Goal: Task Accomplishment & Management: Complete application form

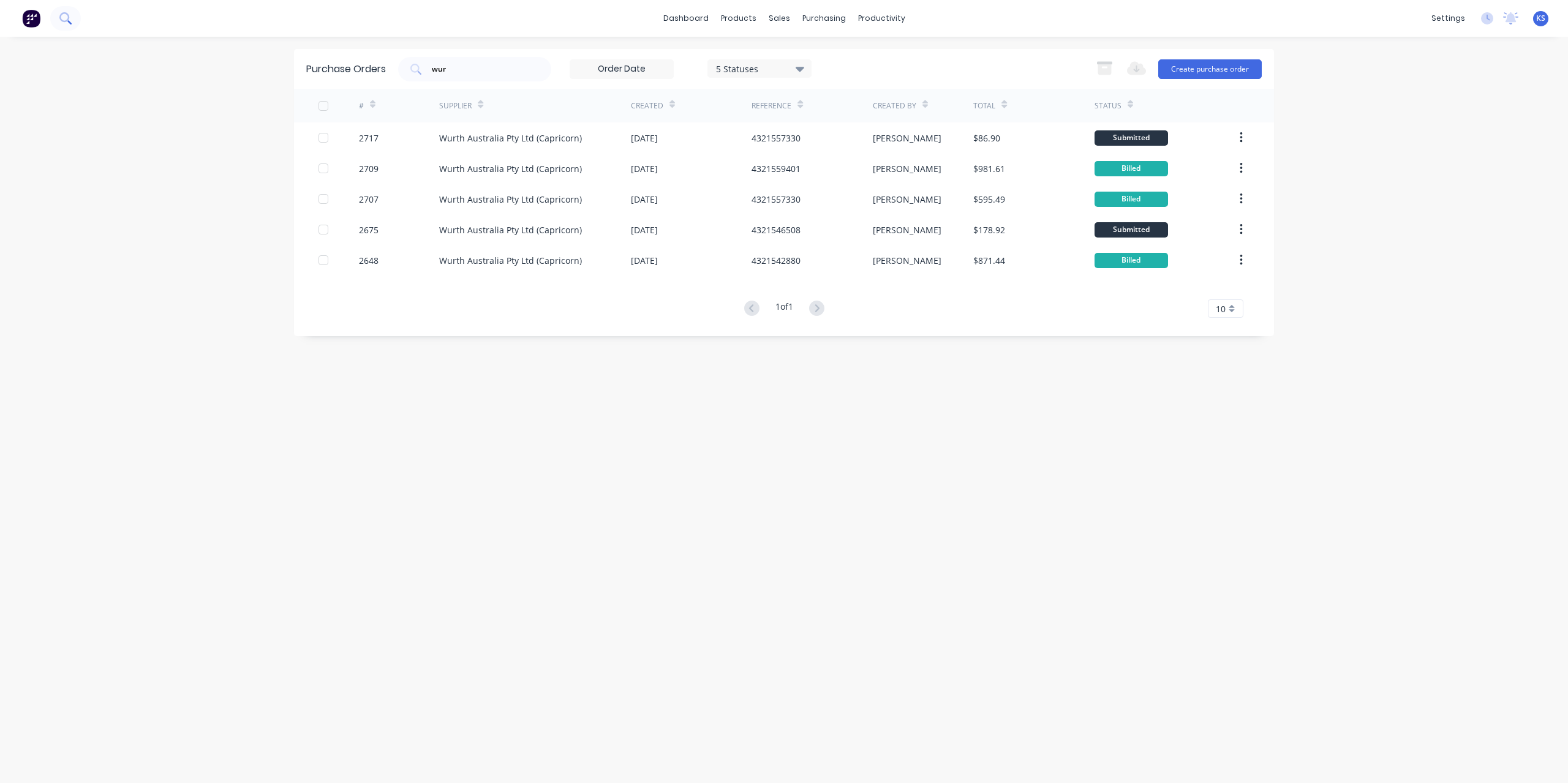
click at [64, 26] on button at bounding box center [65, 19] width 31 height 24
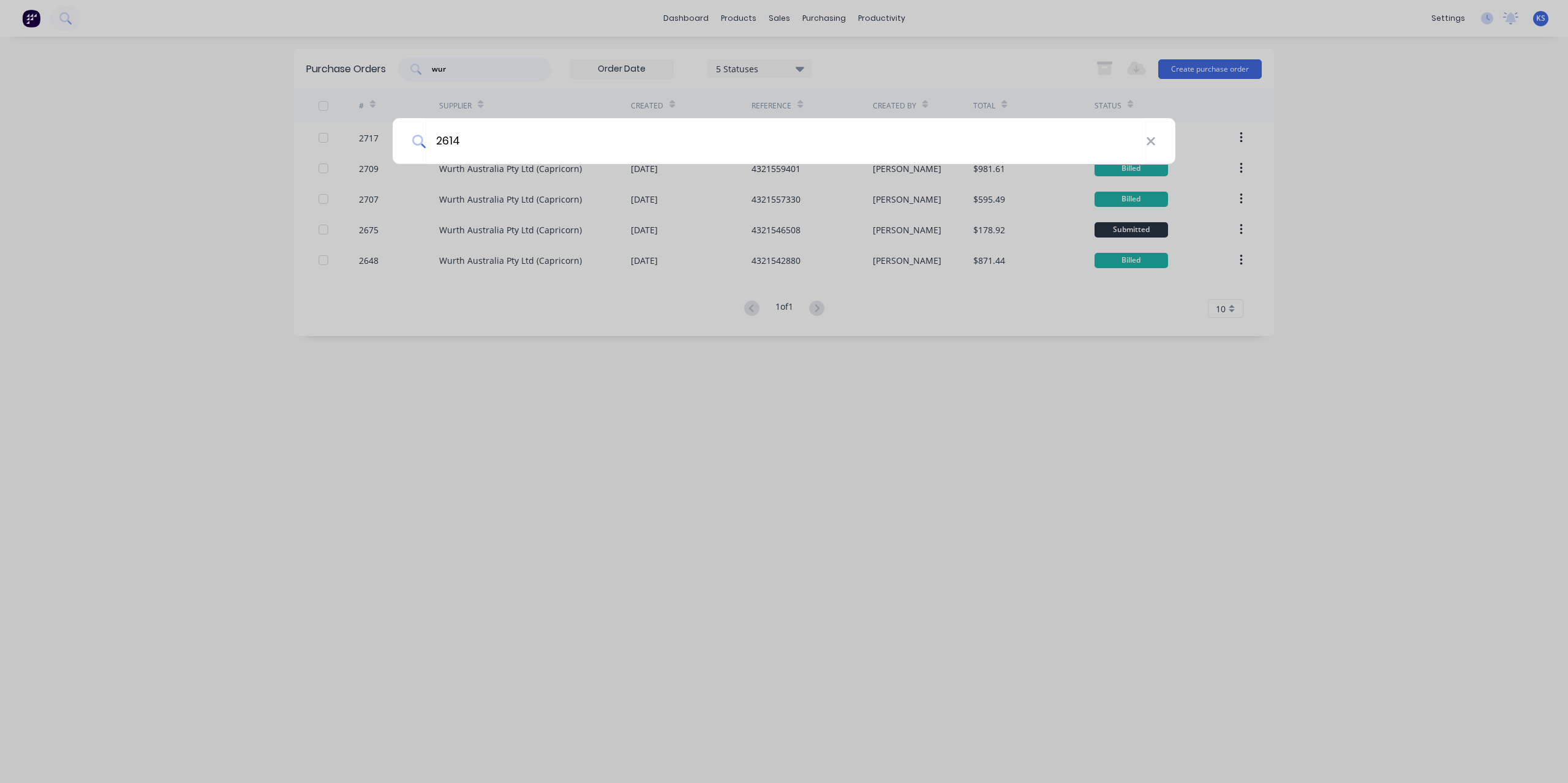
type input "2614"
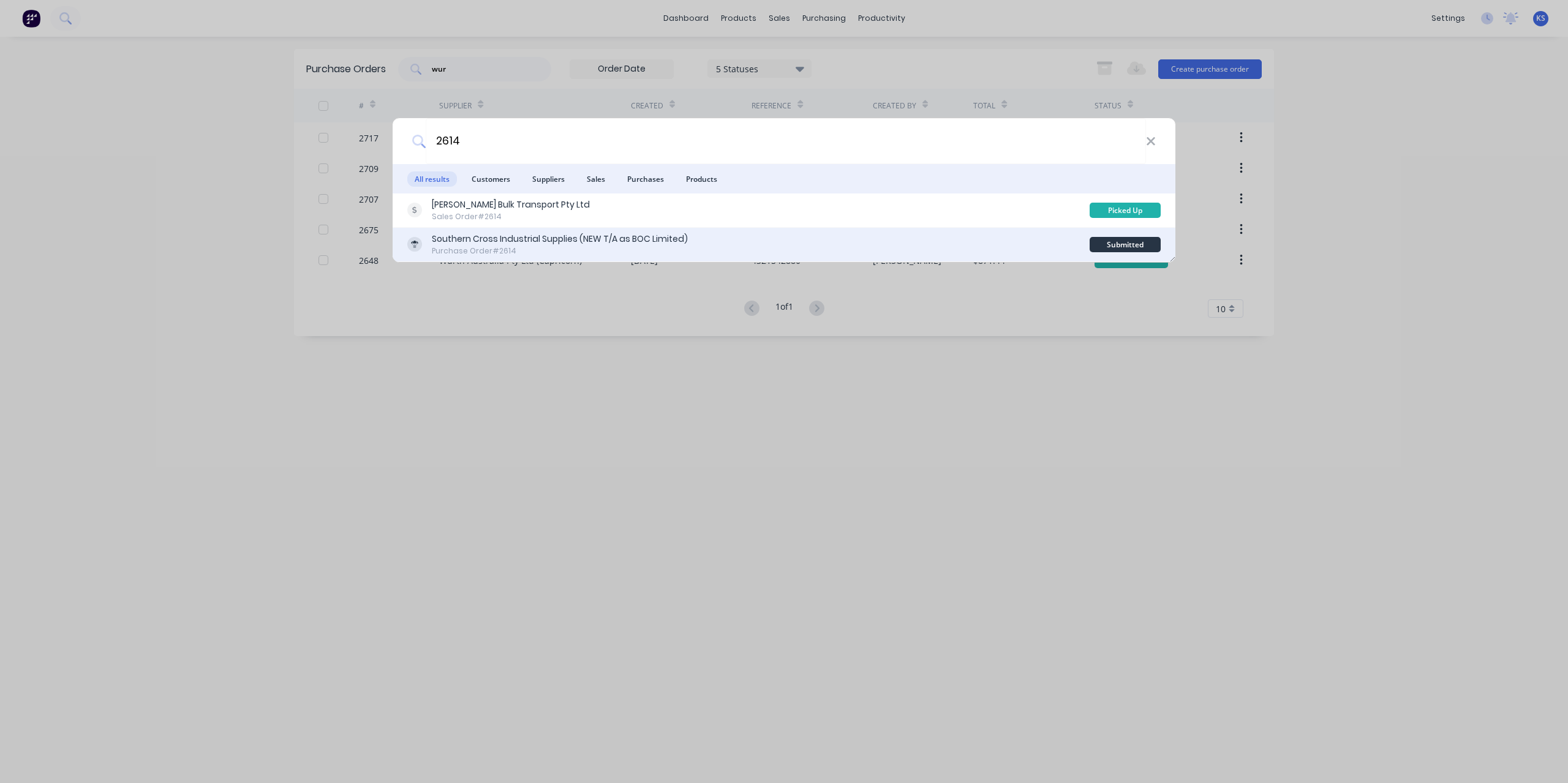
click at [476, 243] on div "Southern Cross Industrial Supplies (NEW T/A as BOC Limited)" at bounding box center [560, 239] width 256 height 13
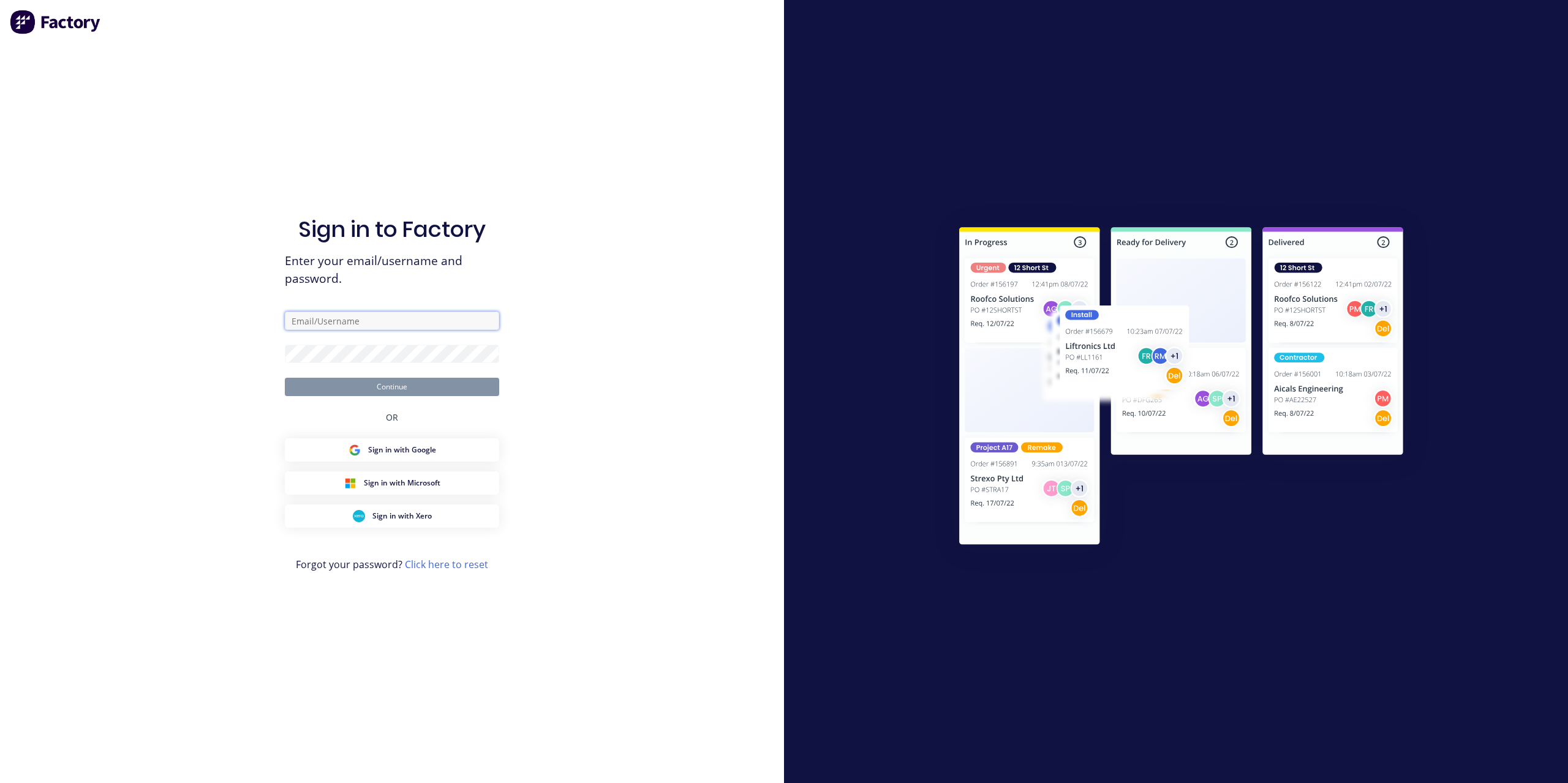
type input "[EMAIL_ADDRESS][DOMAIN_NAME]"
click at [436, 386] on button "Continue" at bounding box center [392, 387] width 214 height 19
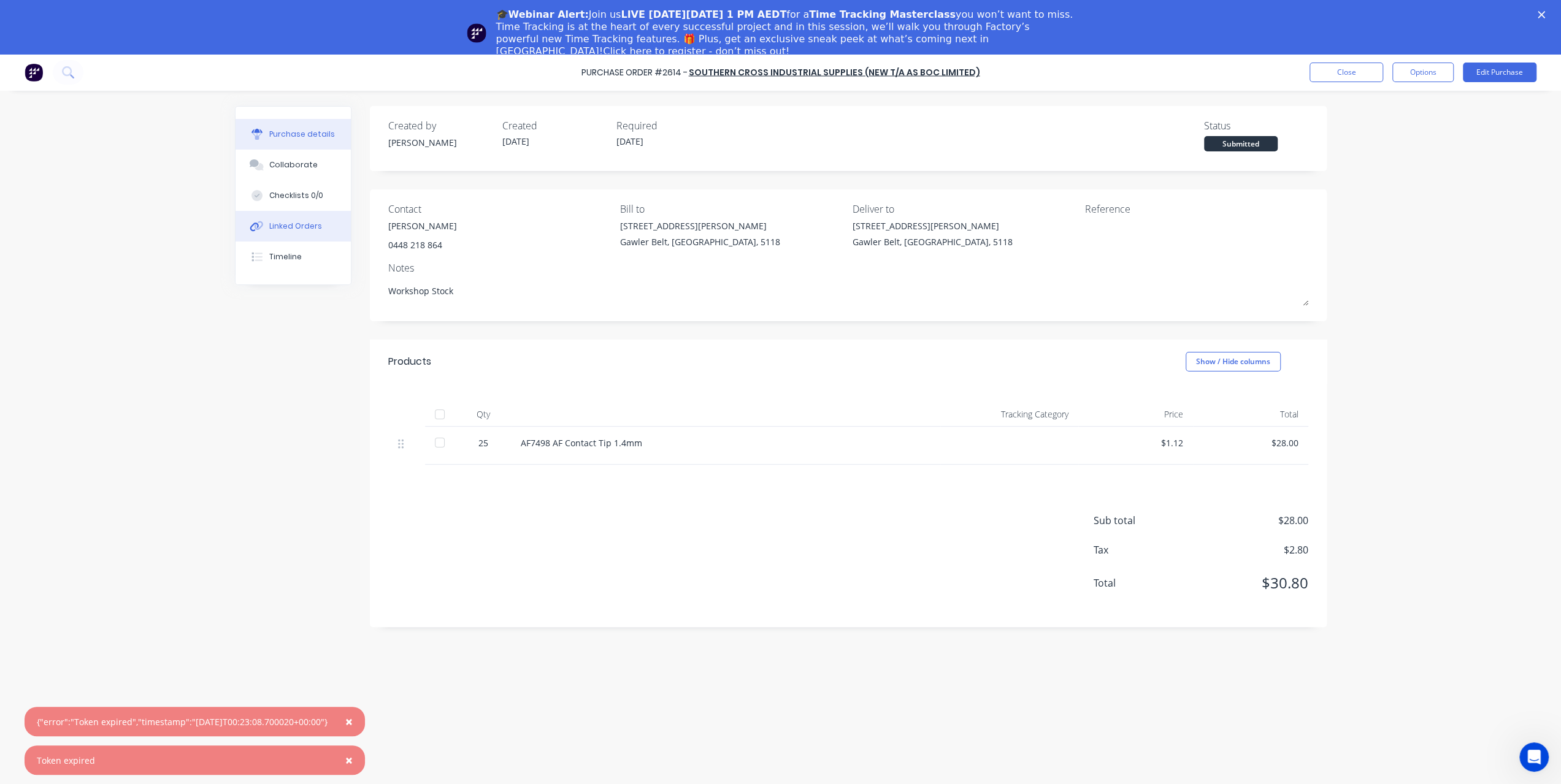
click at [317, 226] on div "Linked Orders" at bounding box center [295, 226] width 53 height 11
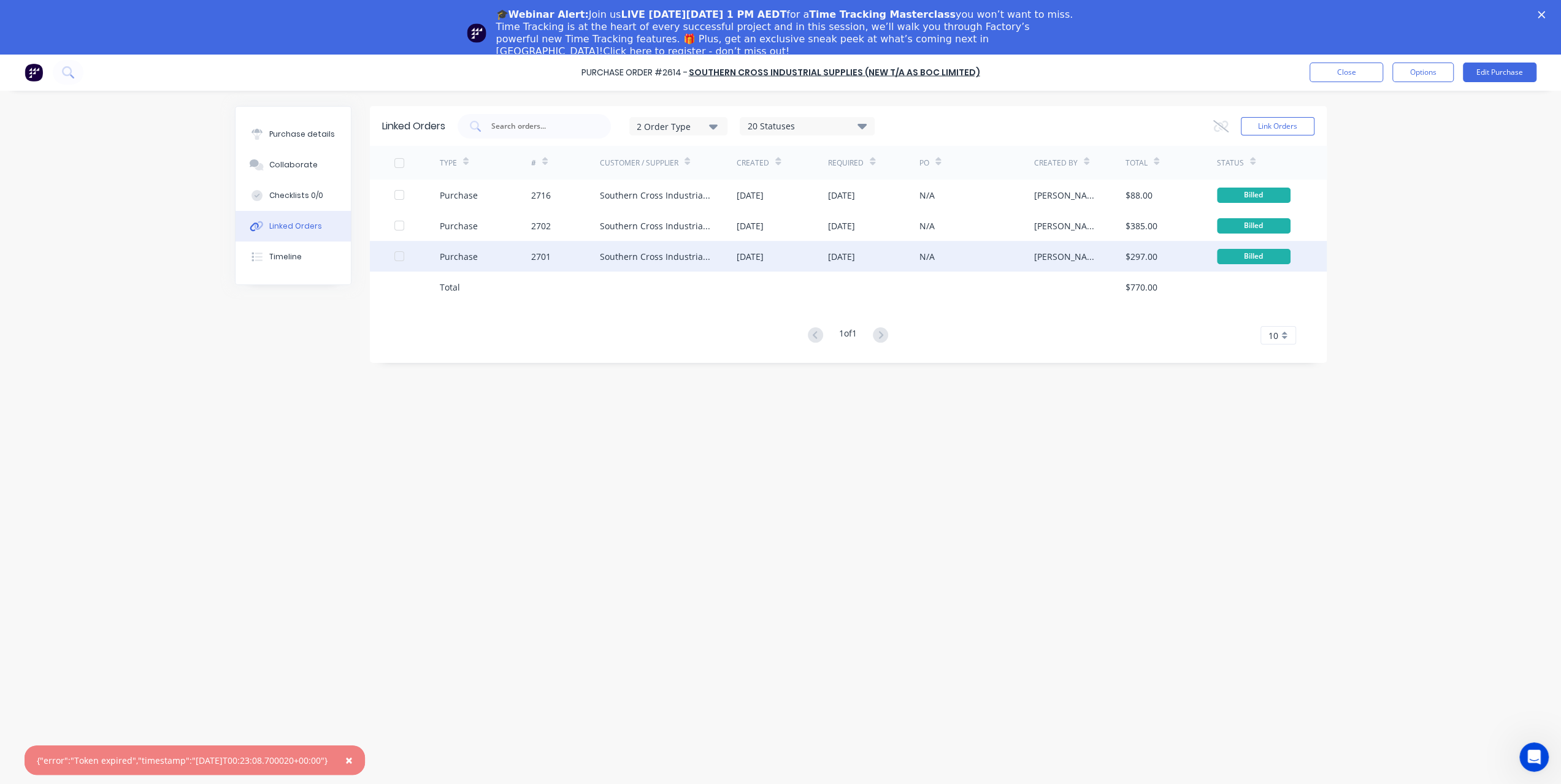
click at [693, 252] on div "Southern Cross Industrial Supplies (NEW T/A as BOC Limited)" at bounding box center [656, 257] width 113 height 13
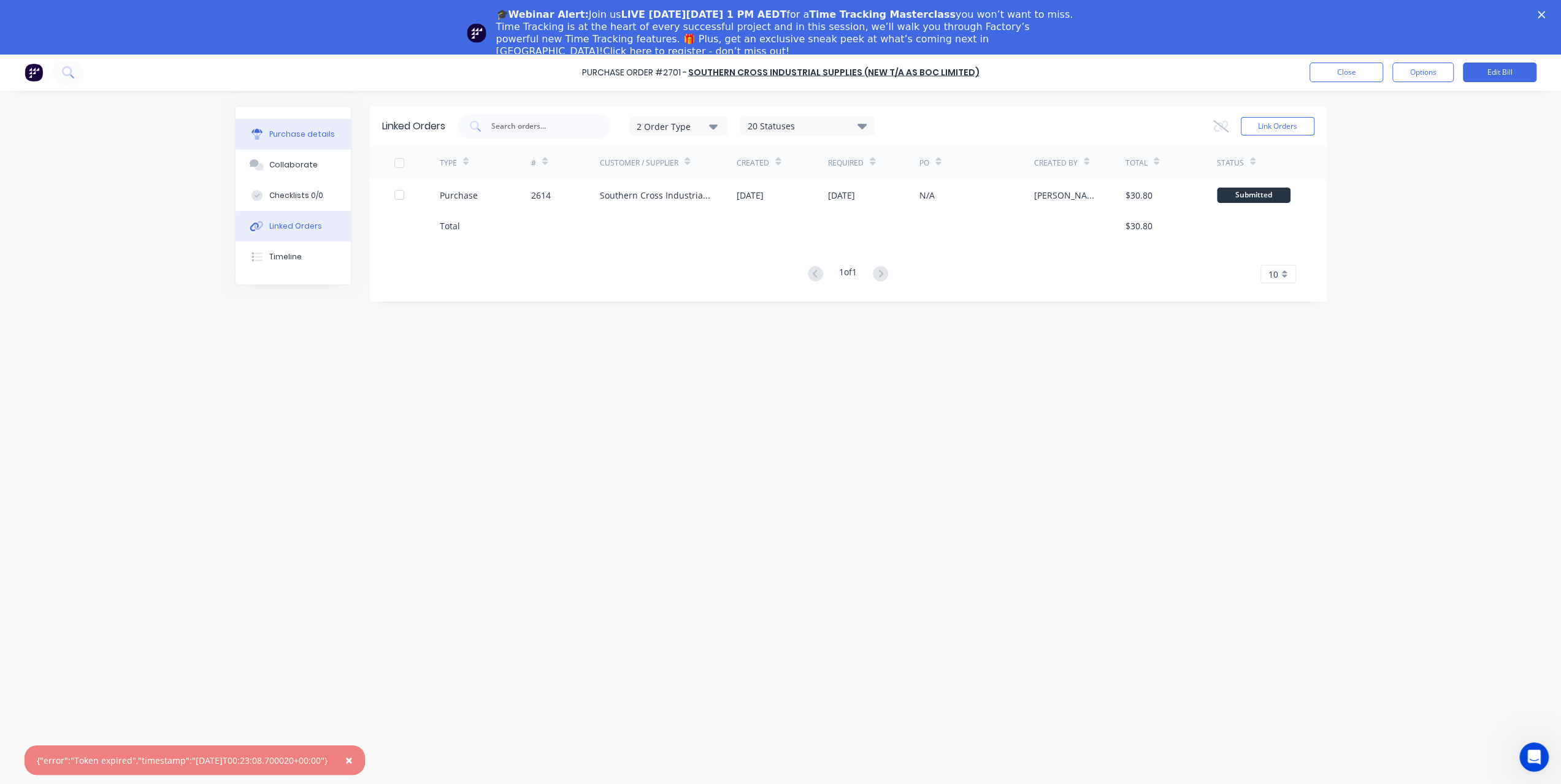
click at [332, 140] on button "Purchase details" at bounding box center [293, 135] width 115 height 31
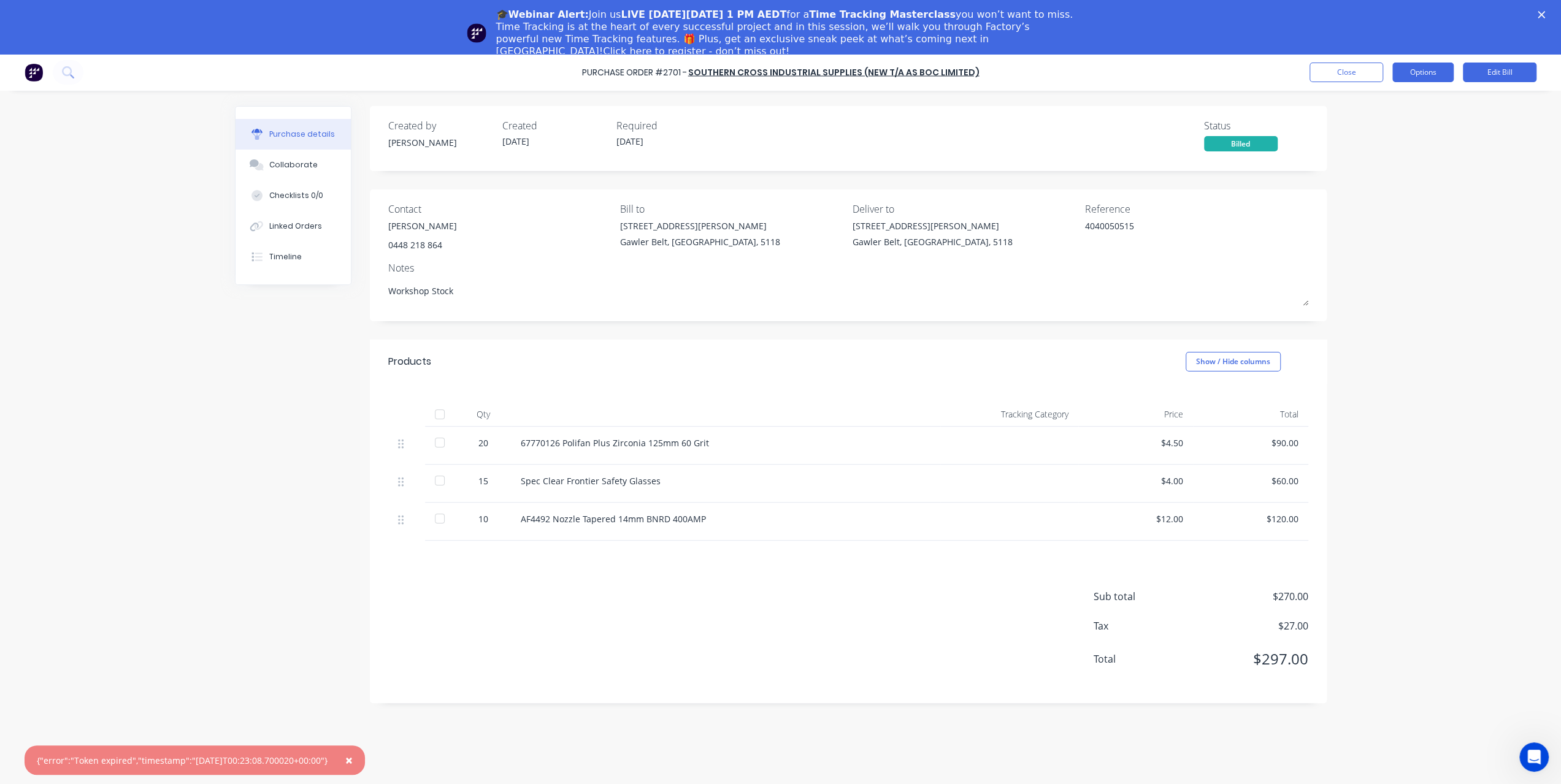
click at [1420, 71] on button "Options" at bounding box center [1423, 72] width 62 height 20
click at [1376, 181] on div "Duplicate" at bounding box center [1395, 184] width 94 height 18
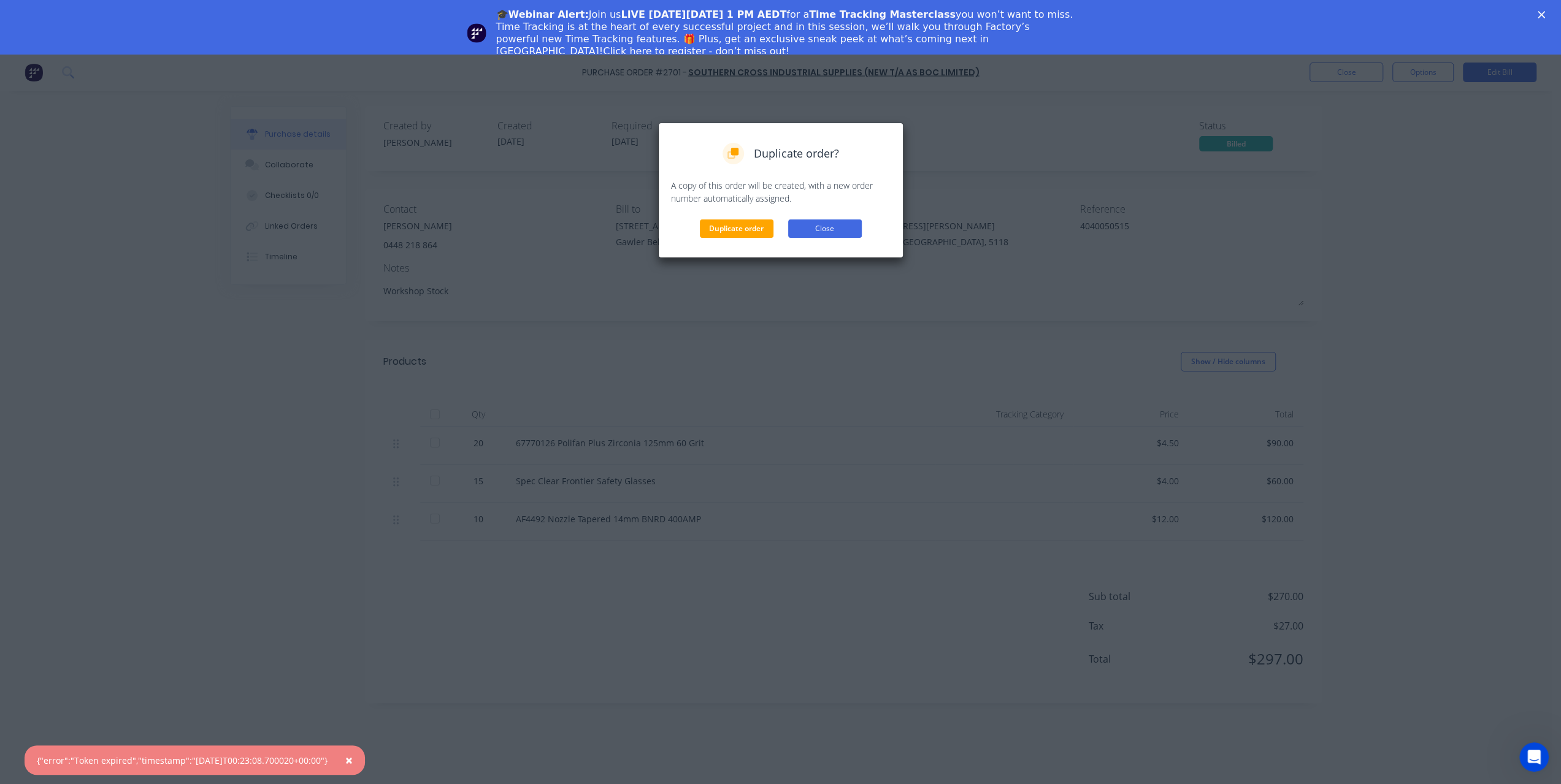
click at [833, 228] on button "Close" at bounding box center [825, 229] width 74 height 19
type textarea "x"
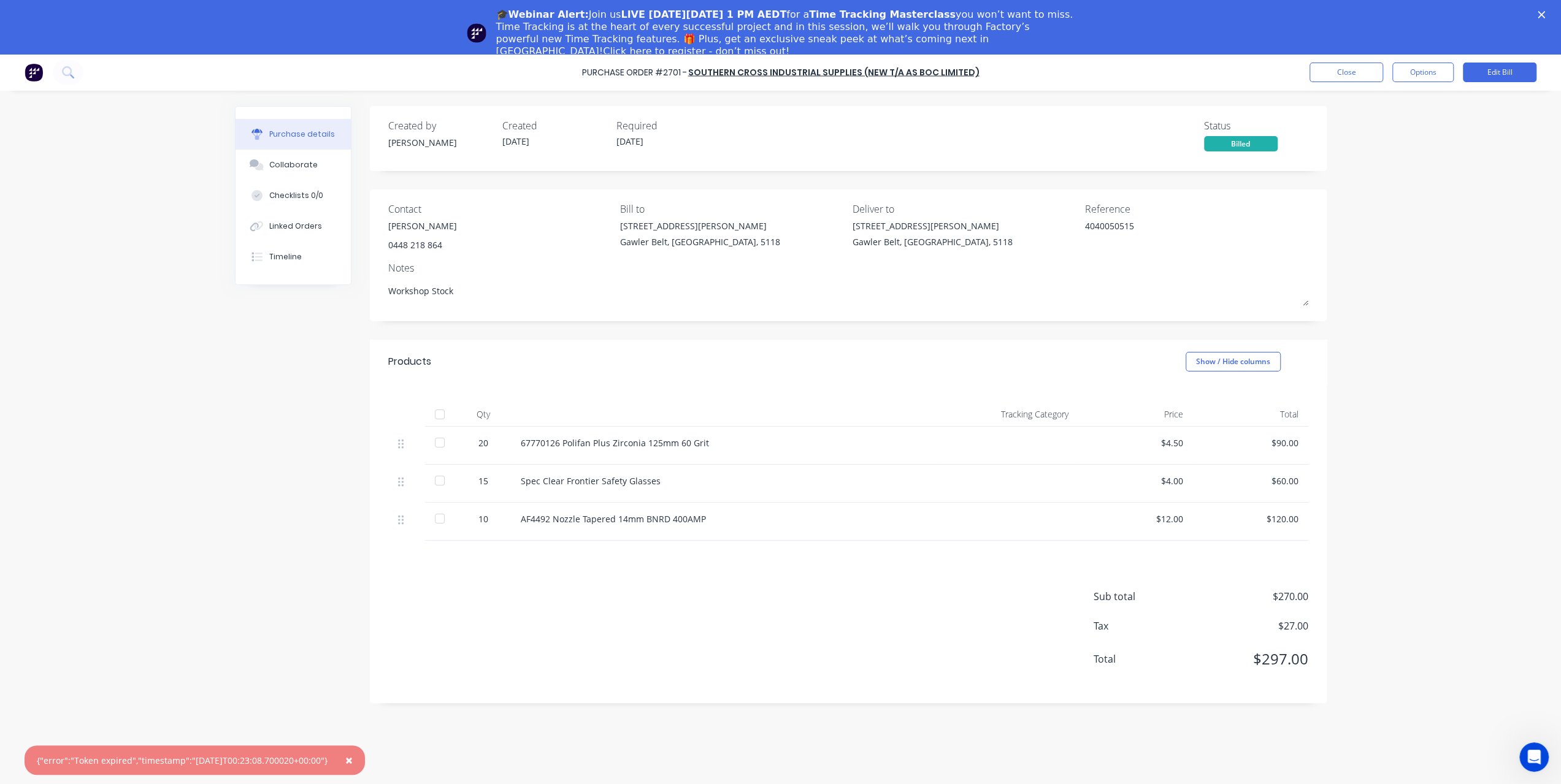
click at [519, 486] on div "Spec Clear Frontier Safety Glasses" at bounding box center [725, 484] width 429 height 38
drag, startPoint x: 522, startPoint y: 483, endPoint x: 677, endPoint y: 480, distance: 155.0
click at [677, 480] on div "Spec Clear Frontier Safety Glasses" at bounding box center [725, 481] width 409 height 13
copy div "Spec Clear Frontier Safety Glasses"
click at [1416, 72] on button "Options" at bounding box center [1423, 72] width 62 height 20
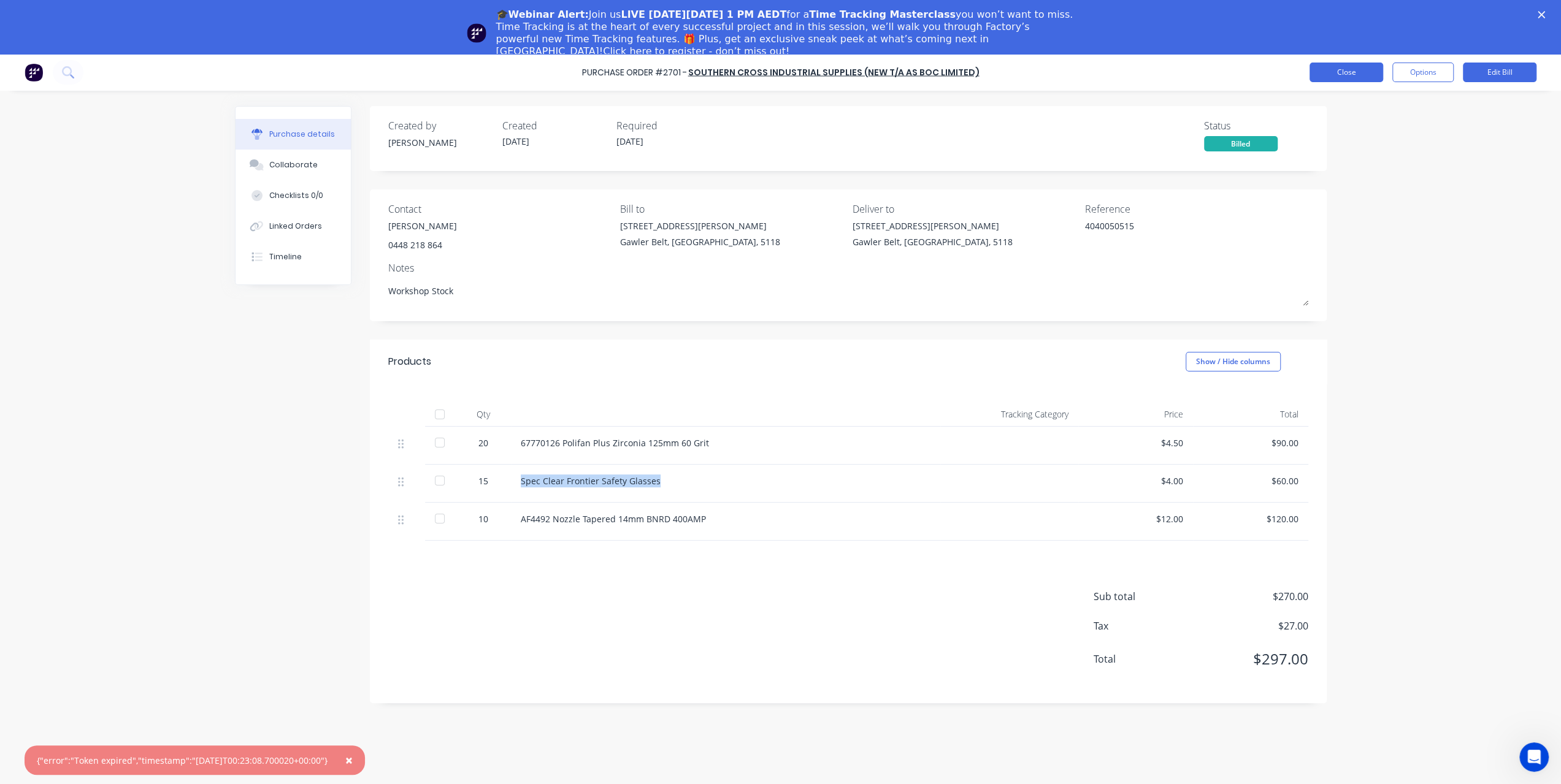
click at [1342, 70] on button "Close" at bounding box center [1346, 72] width 74 height 20
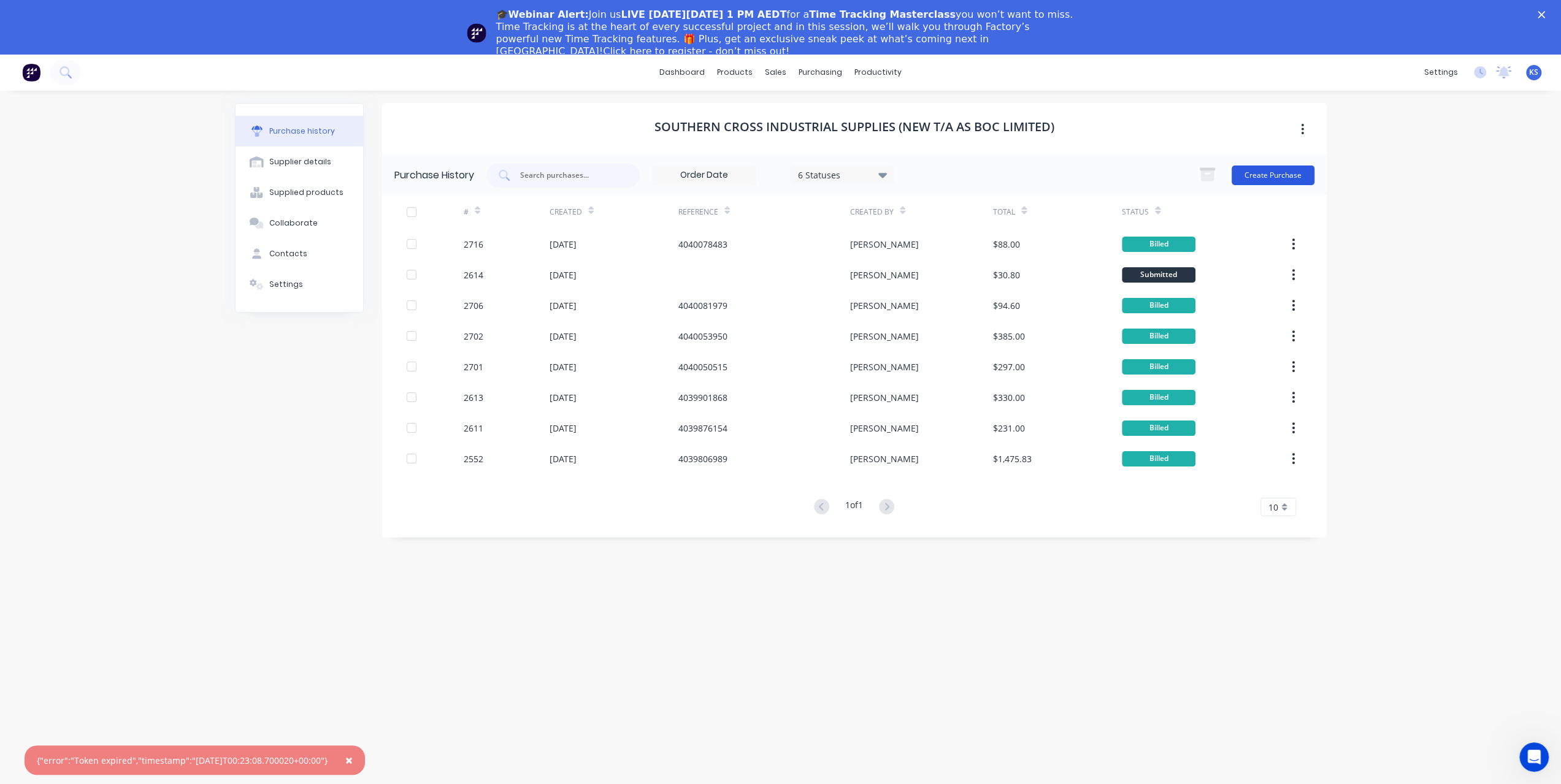
click at [1260, 172] on button "Create Purchase" at bounding box center [1273, 175] width 83 height 20
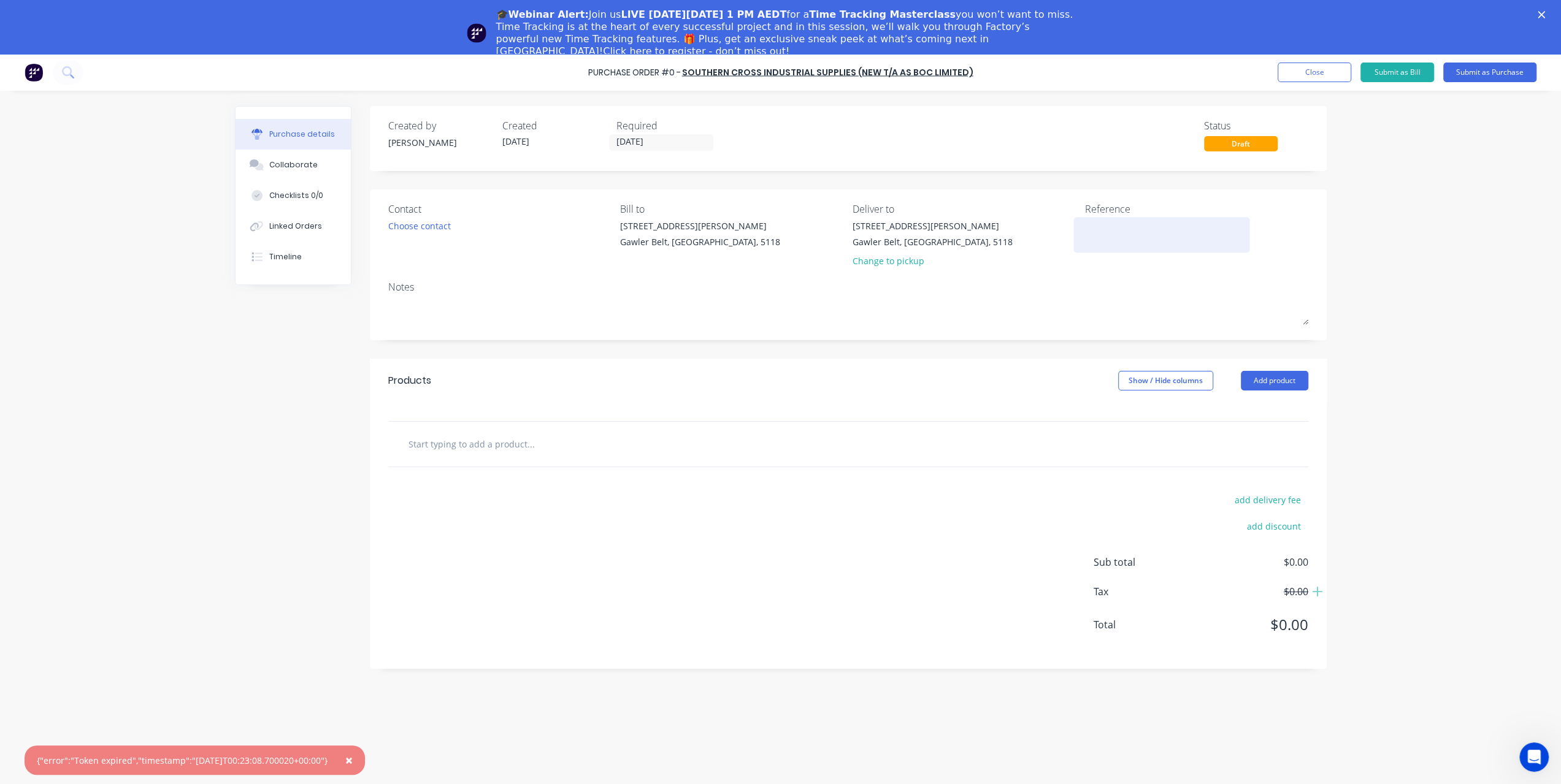
click at [1150, 247] on textarea at bounding box center [1161, 233] width 153 height 28
type textarea "40398"
type textarea "x"
type textarea "403989"
type textarea "x"
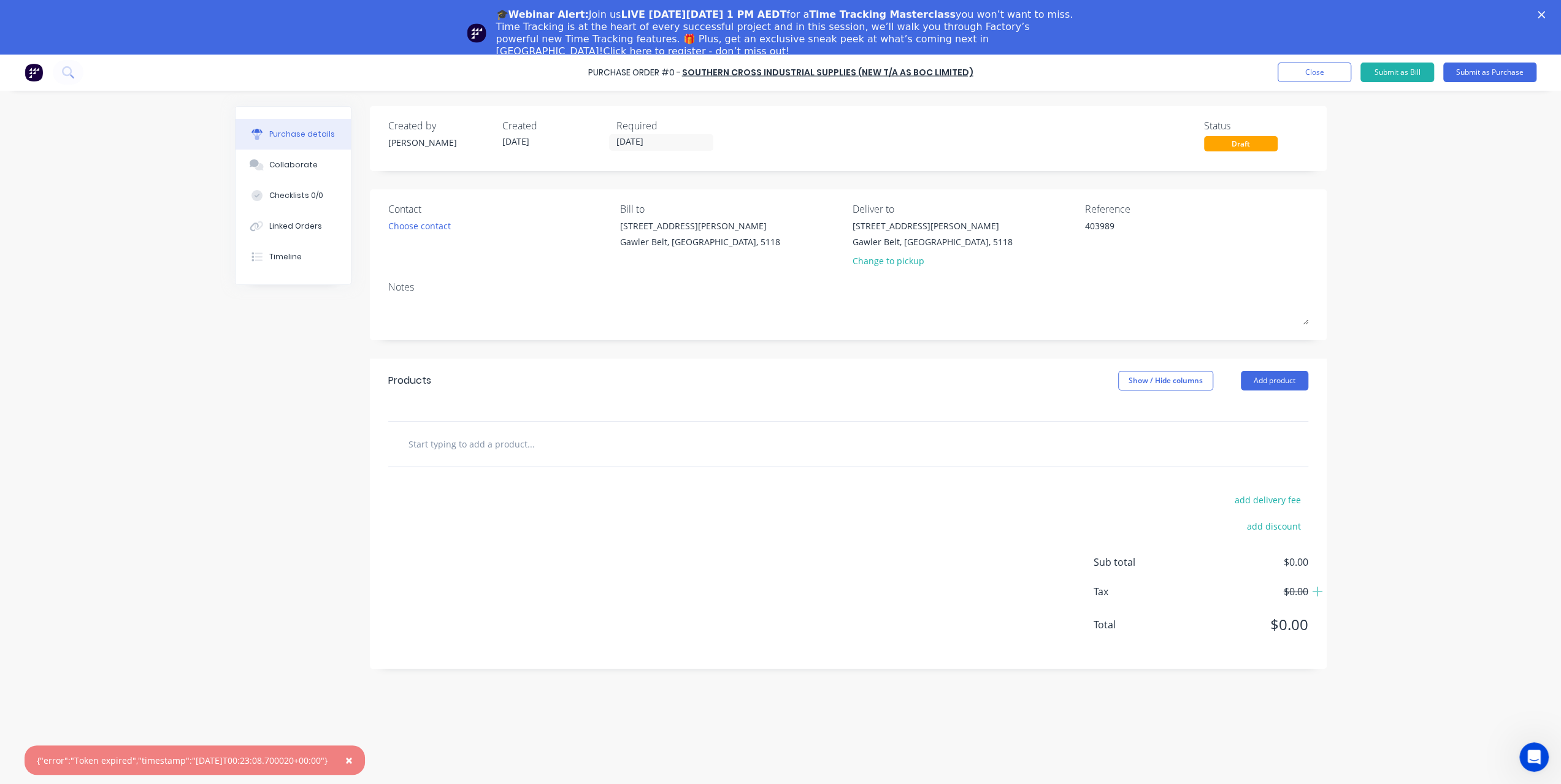
type textarea "4039896"
type textarea "x"
type textarea "40398967"
type textarea "x"
type textarea "403989672"
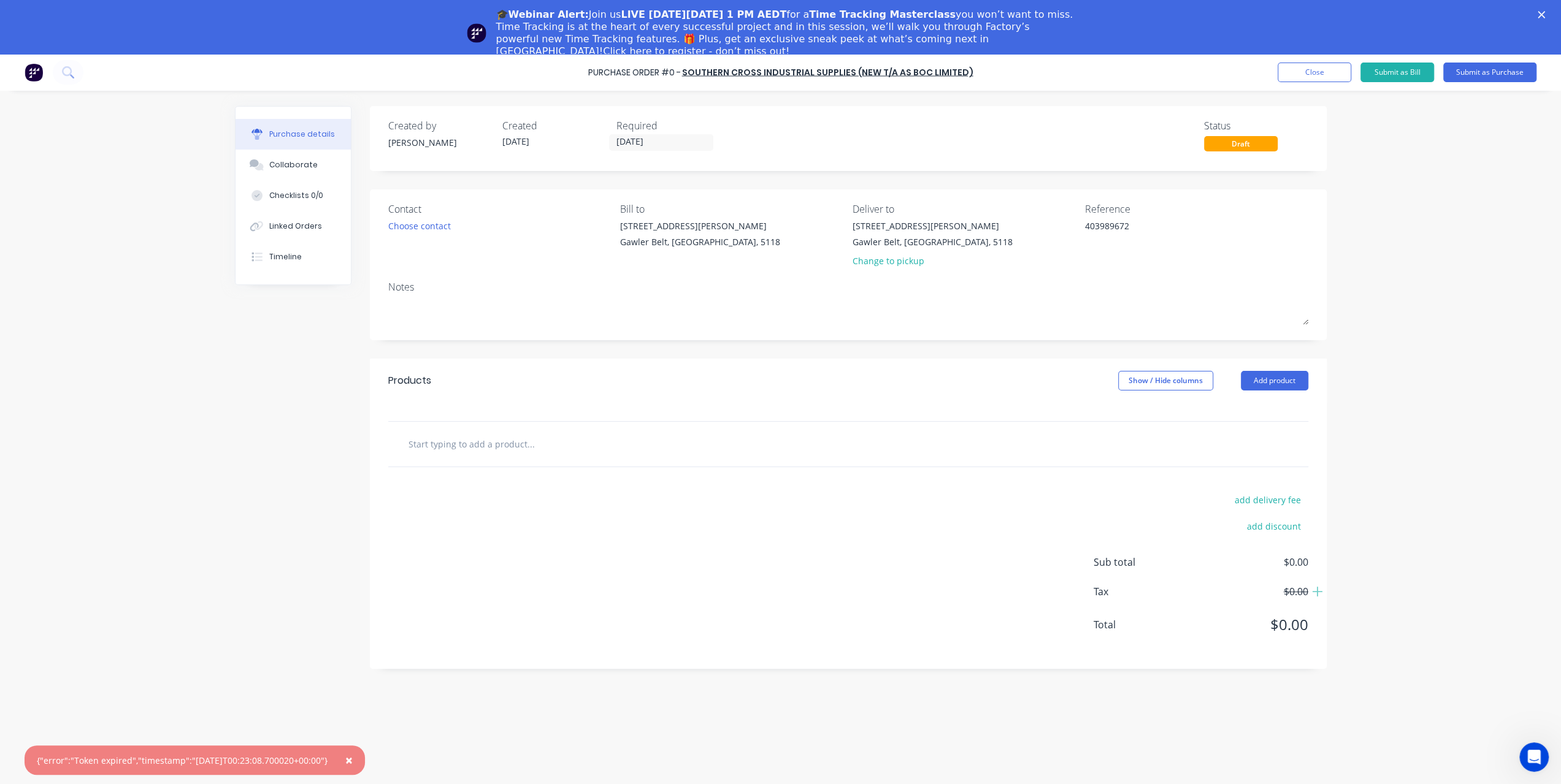
type textarea "x"
type textarea "4039896724"
type textarea "x"
type textarea "4039896724"
click at [558, 450] on input "text" at bounding box center [531, 444] width 245 height 24
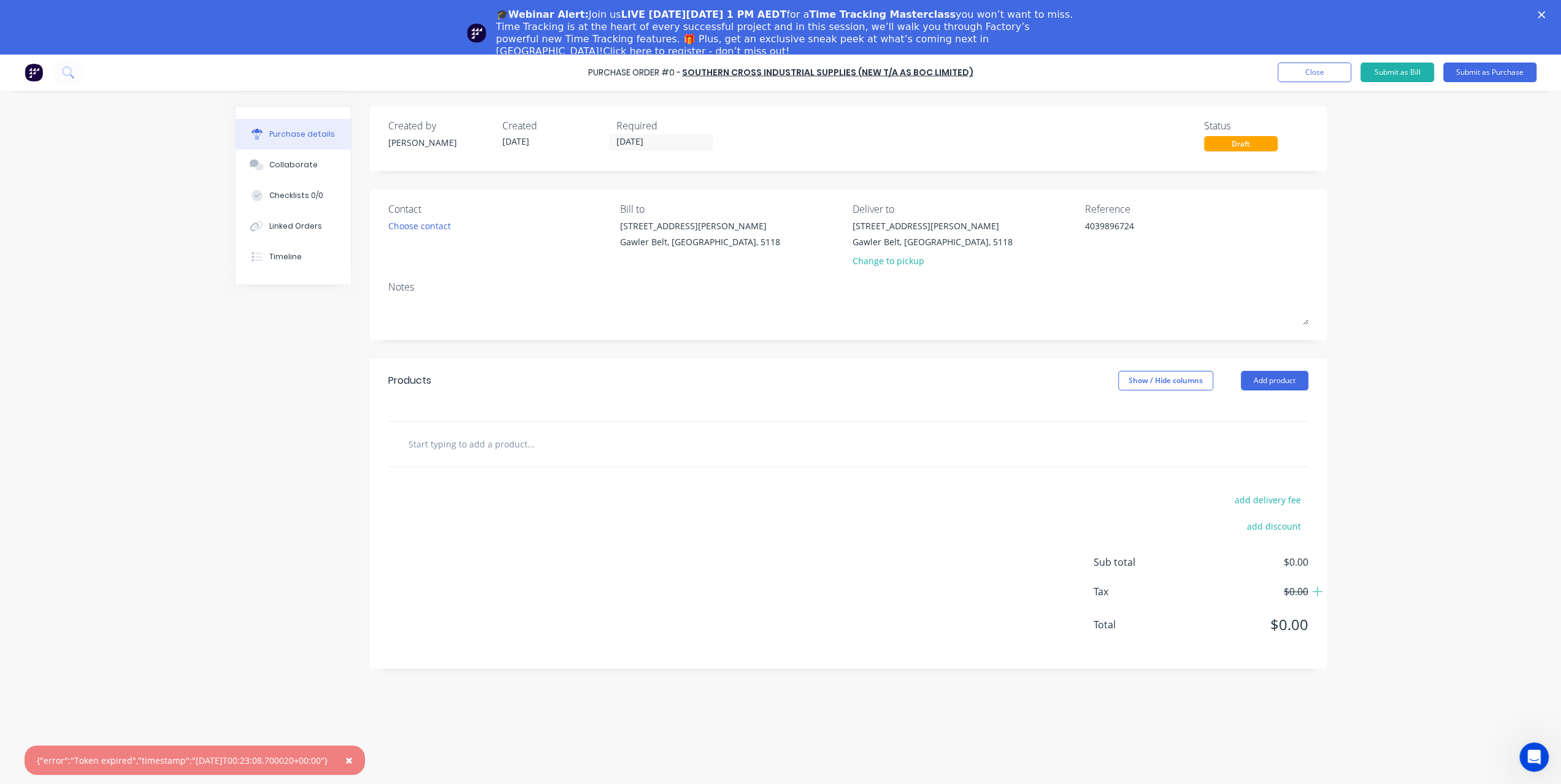
paste input "Spec Clear Frontier Safety Glasses"
type textarea "x"
type input "Spec Clear Frontier Safety Glasses"
type textarea "x"
type input "Spec Clear Frontier Safety Glasses"
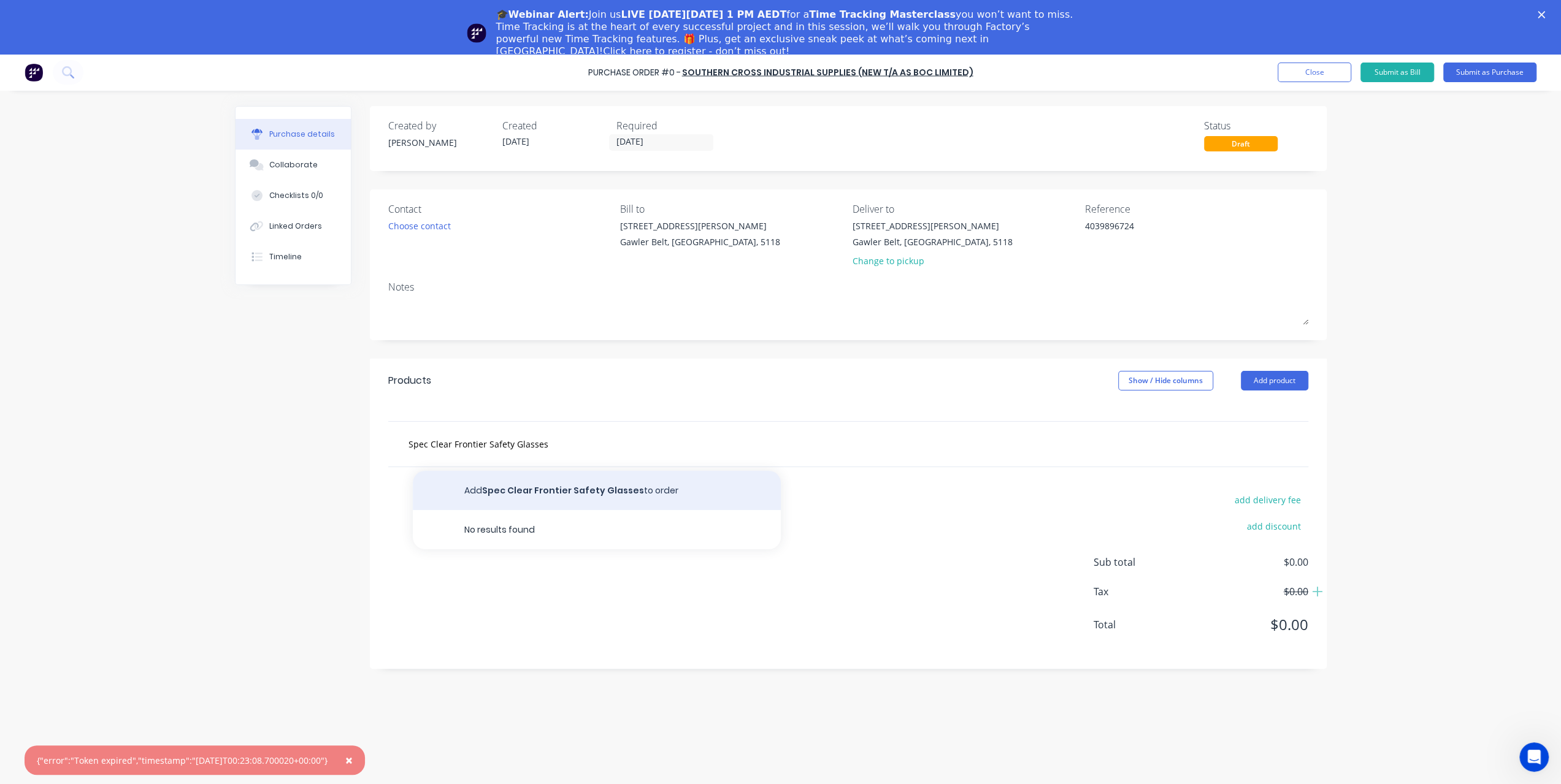
click at [553, 493] on button "Add Spec Clear Frontier Safety Glasses to order" at bounding box center [597, 490] width 368 height 39
type textarea "x"
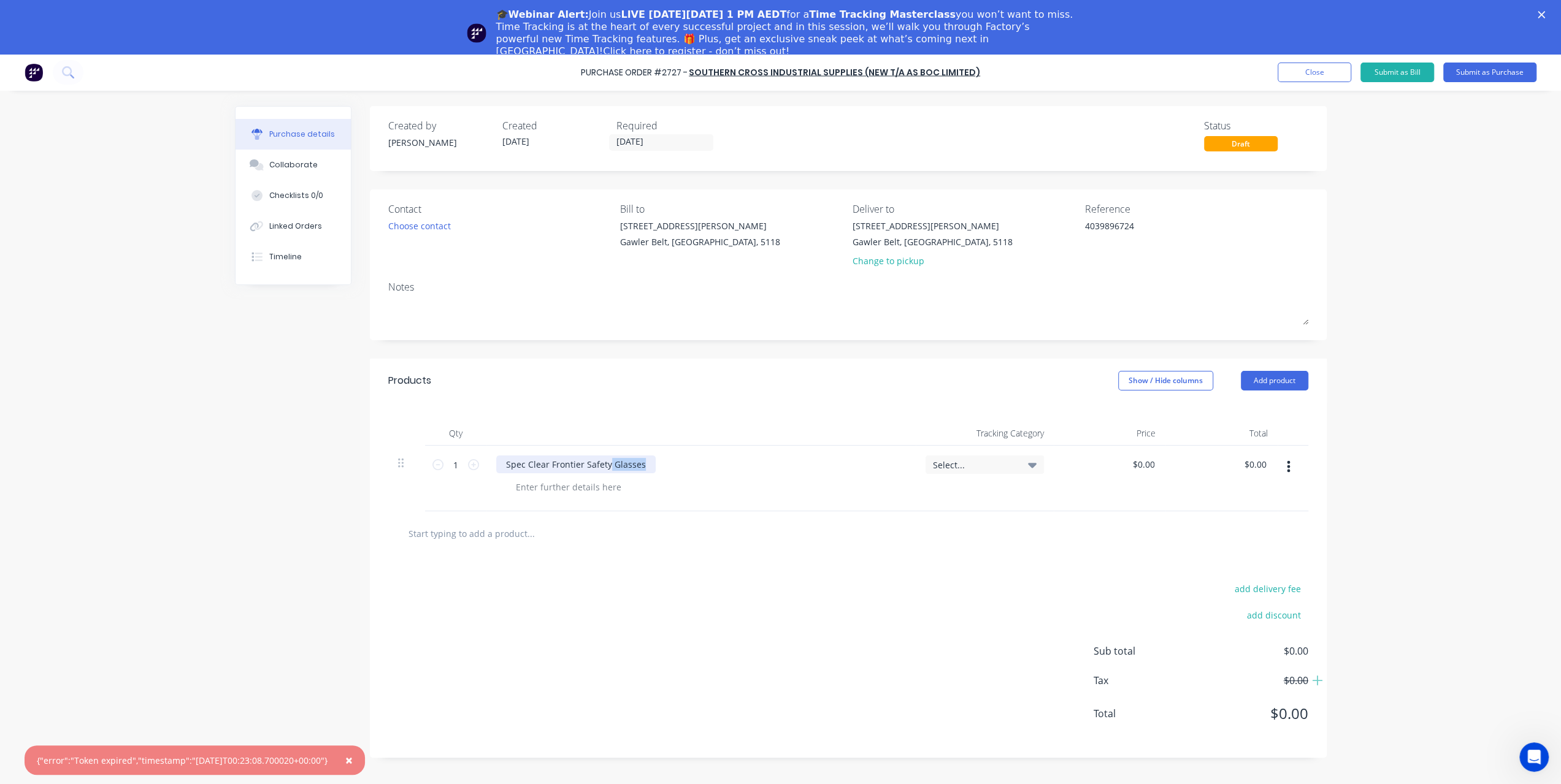
drag, startPoint x: 607, startPoint y: 464, endPoint x: 647, endPoint y: 464, distance: 40.0
click at [647, 464] on div "Spec Clear Frontier Safety Glasses" at bounding box center [575, 464] width 160 height 18
type textarea "x"
drag, startPoint x: 586, startPoint y: 464, endPoint x: 686, endPoint y: 469, distance: 100.1
click at [686, 469] on div "Spec Clear Frontier Safety Glasses" at bounding box center [700, 464] width 409 height 18
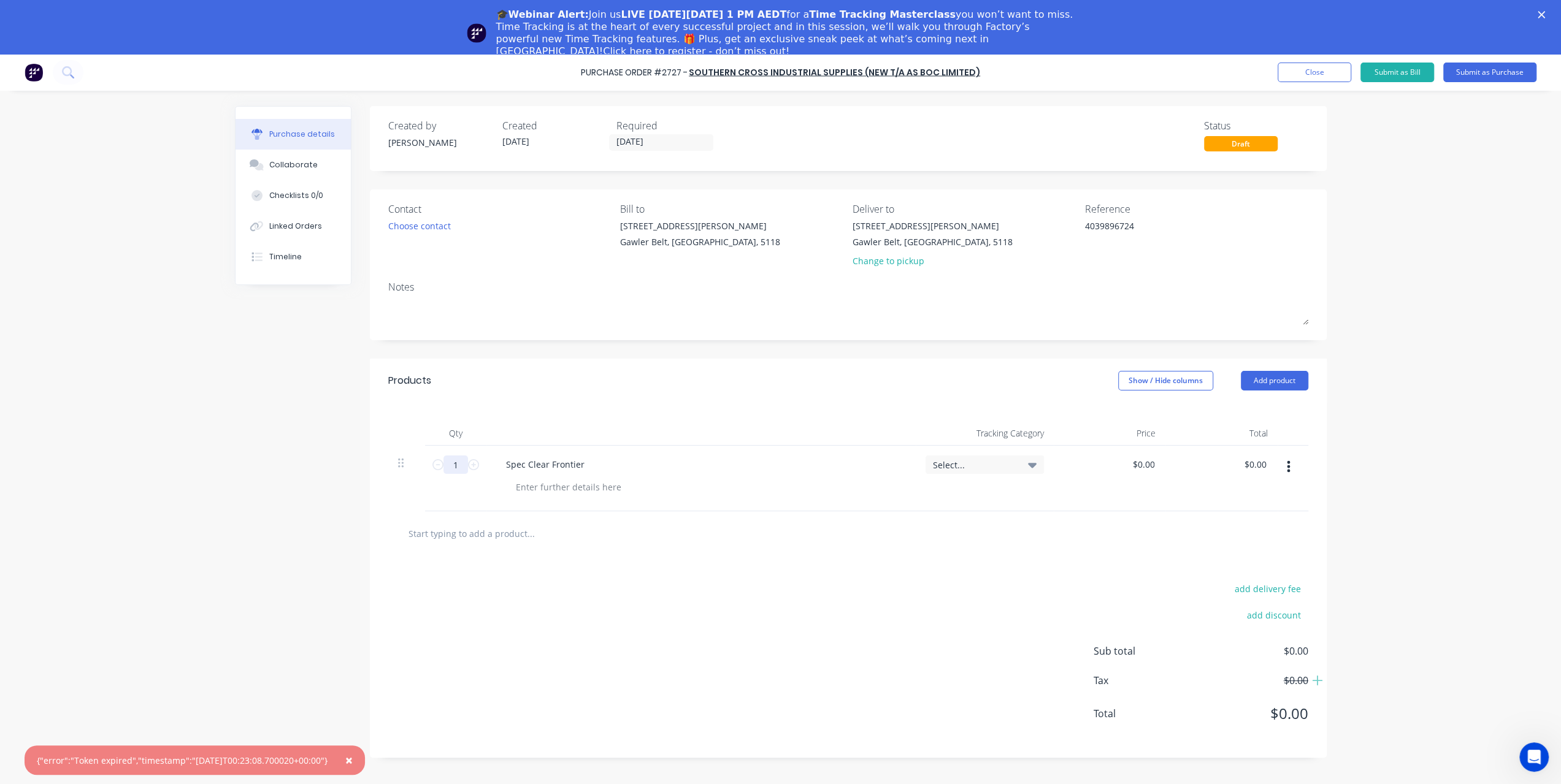
click at [459, 468] on input "1" at bounding box center [456, 464] width 24 height 19
type textarea "x"
type input "12"
type textarea "x"
type input "12"
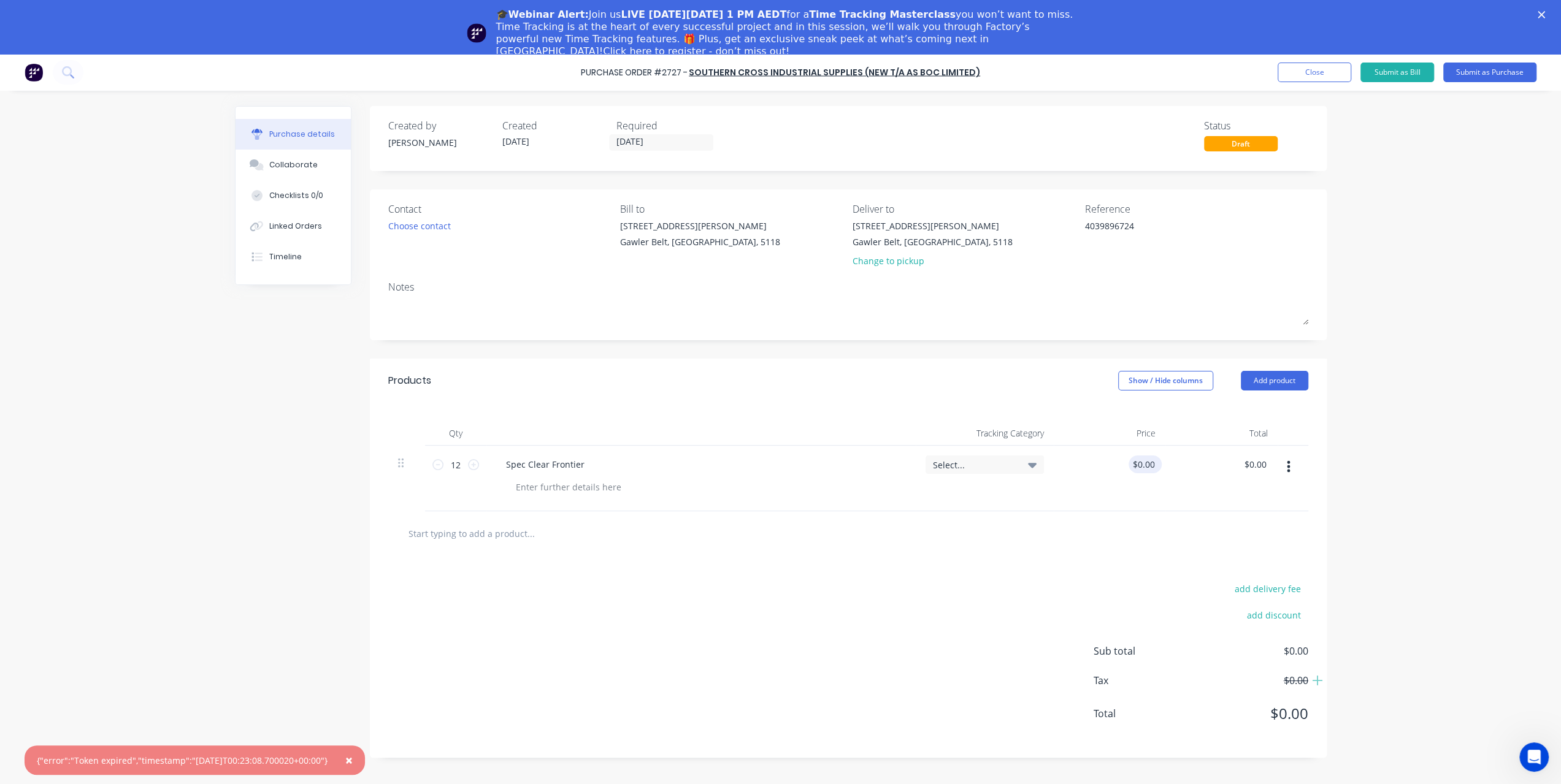
type textarea "x"
type input "0.00"
click at [1150, 466] on input "0.00" at bounding box center [1145, 464] width 23 height 18
click at [1139, 464] on input "0.00" at bounding box center [1145, 464] width 23 height 18
type textarea "x"
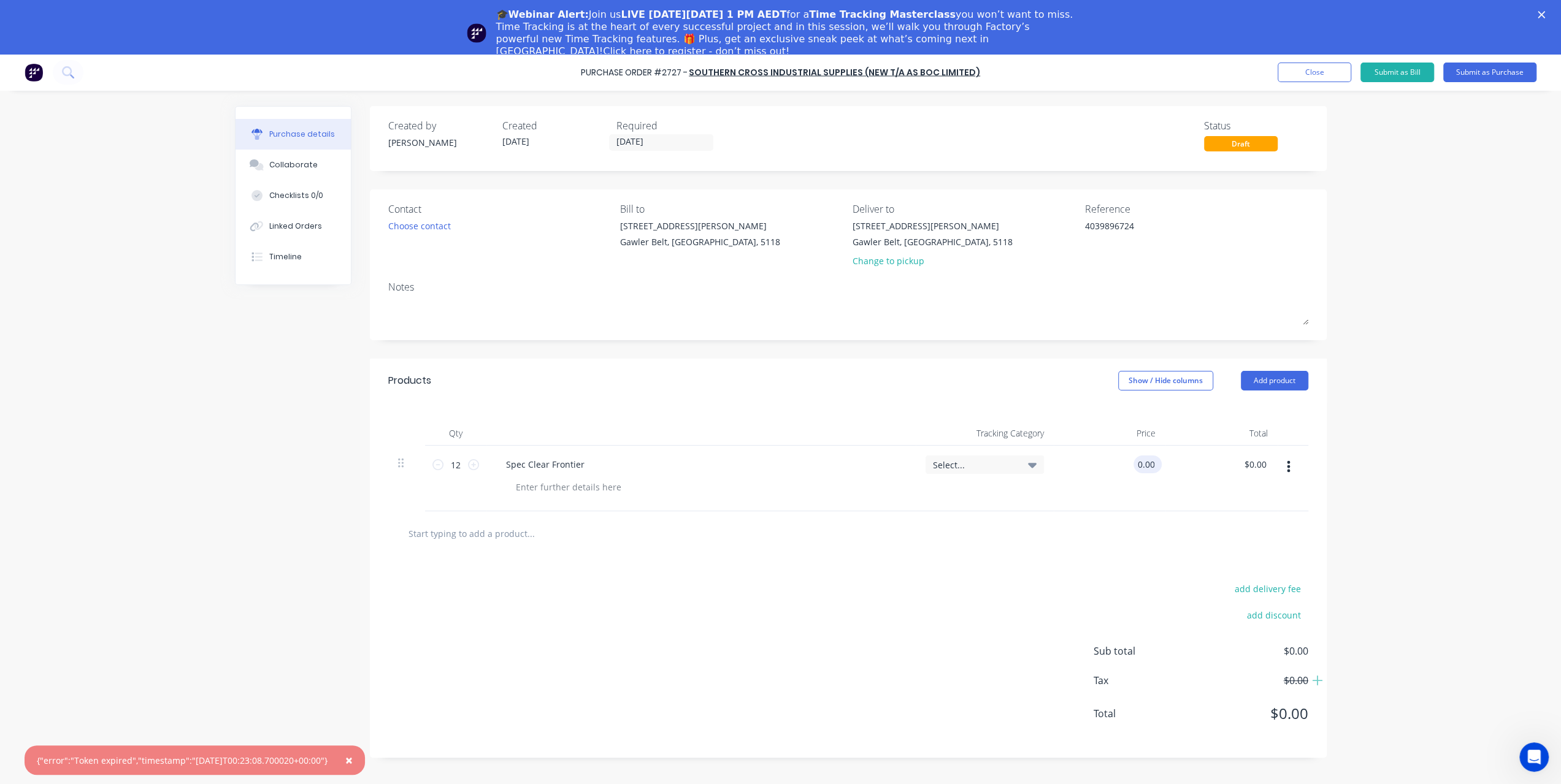
click at [1139, 464] on input "0.00" at bounding box center [1145, 464] width 23 height 18
type input "4"
type textarea "x"
type input "$4.00"
type input "48.00"
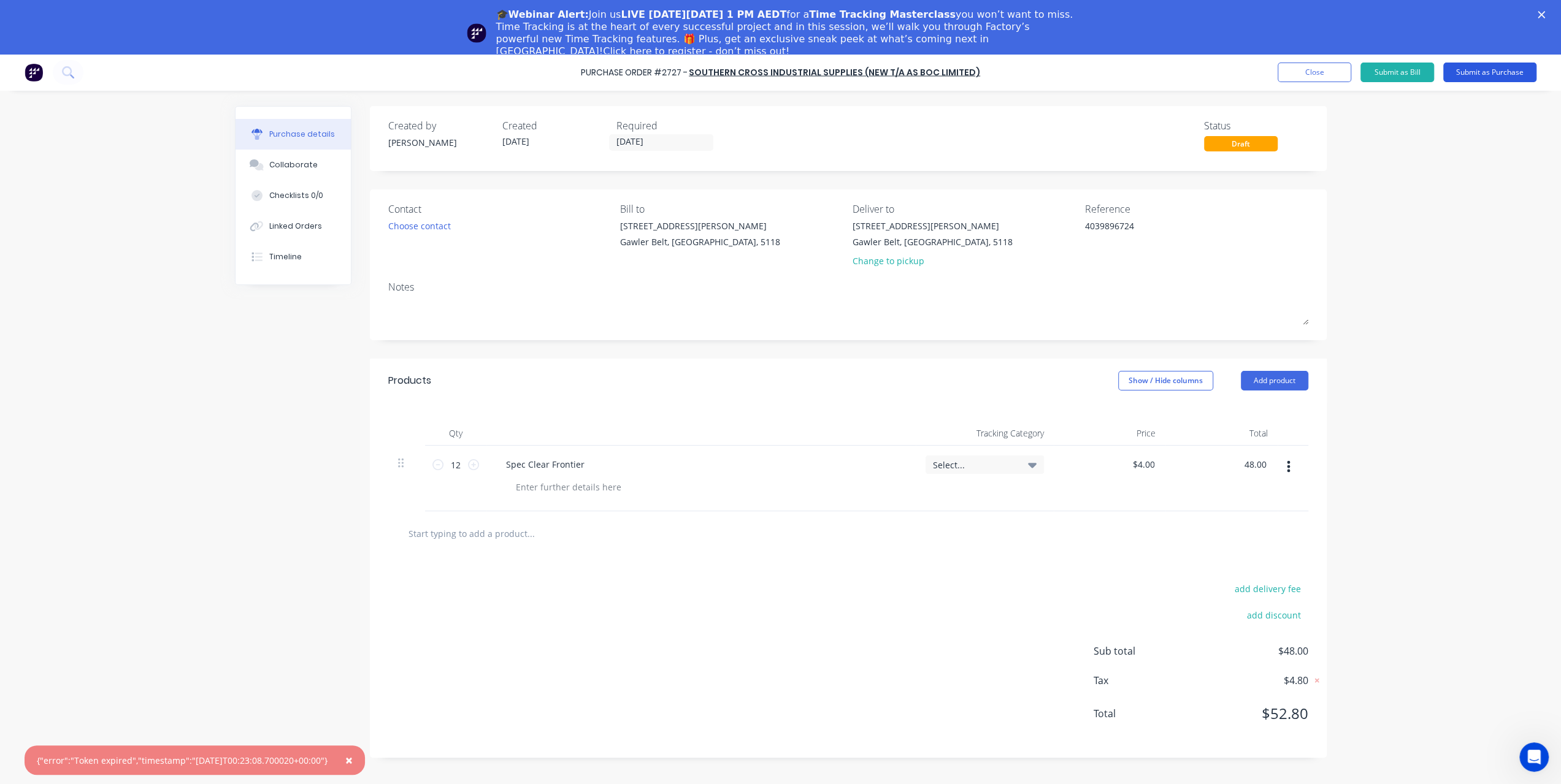
type textarea "x"
type input "$48.00"
click at [1484, 72] on button "Submit as Purchase" at bounding box center [1489, 72] width 93 height 20
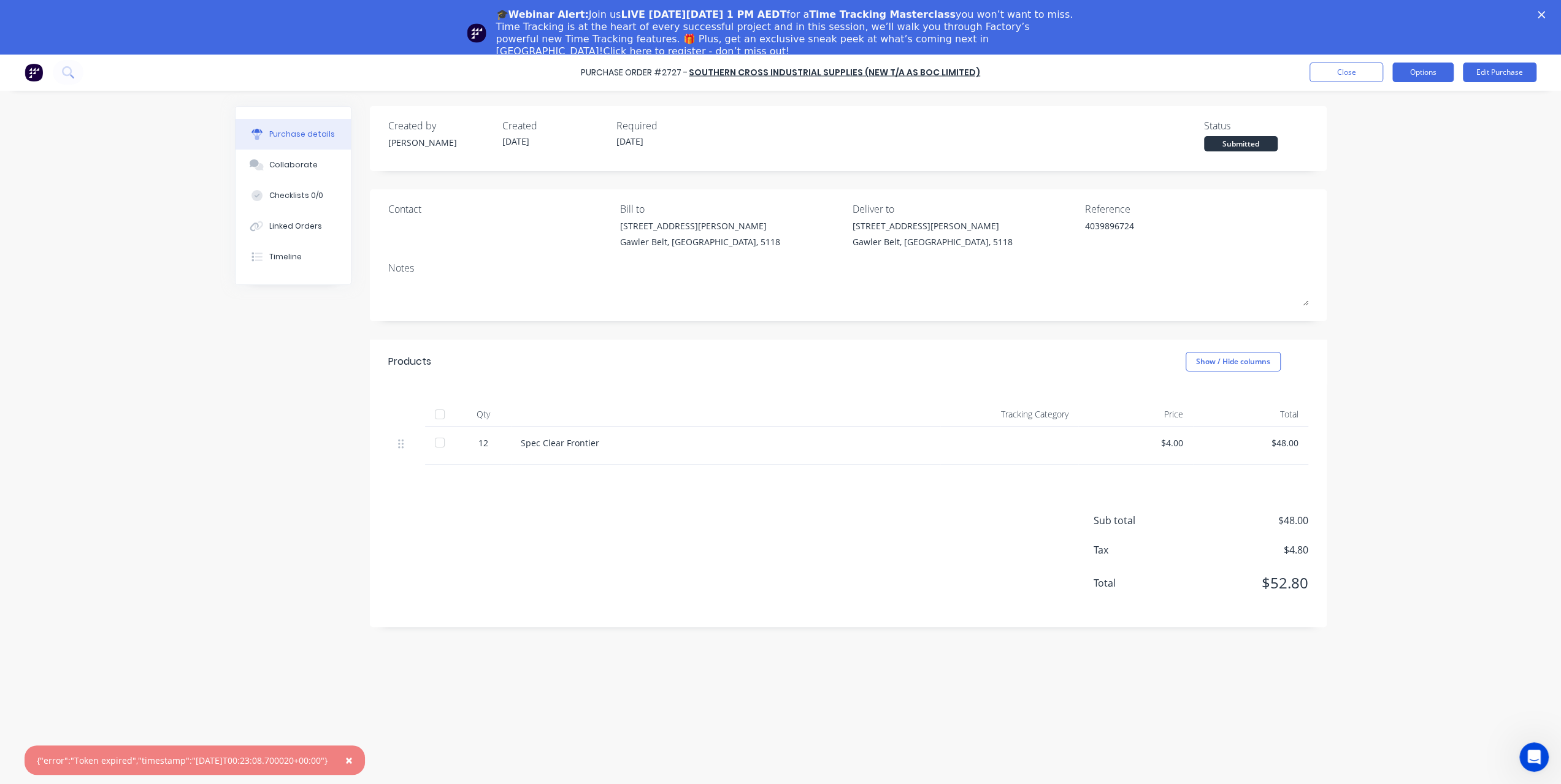
click at [1441, 75] on button "Options" at bounding box center [1423, 72] width 62 height 20
click at [1383, 122] on div "Convert to Bill" at bounding box center [1395, 129] width 94 height 18
type textarea "x"
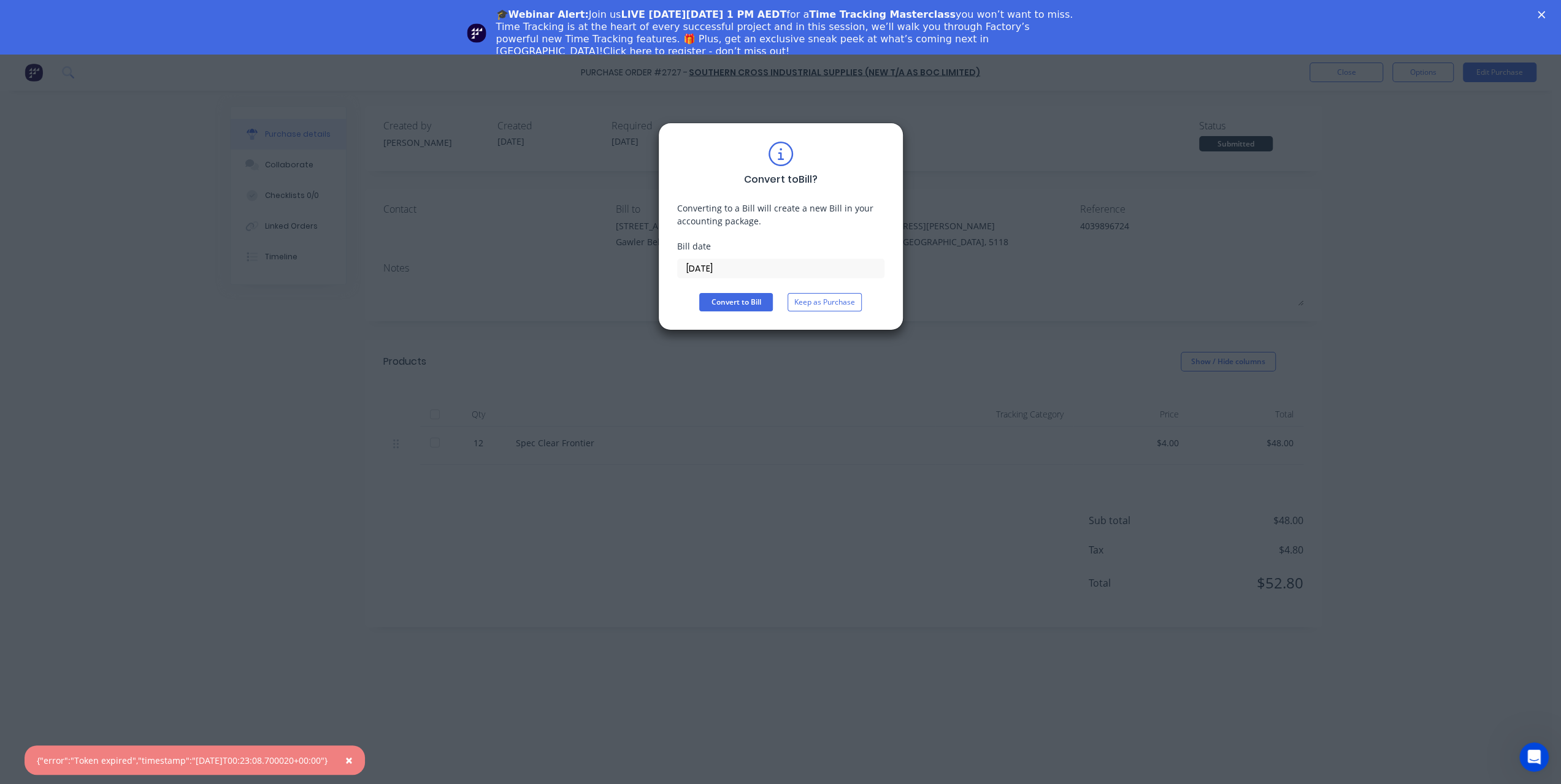
click at [795, 267] on input "[DATE]" at bounding box center [781, 268] width 206 height 19
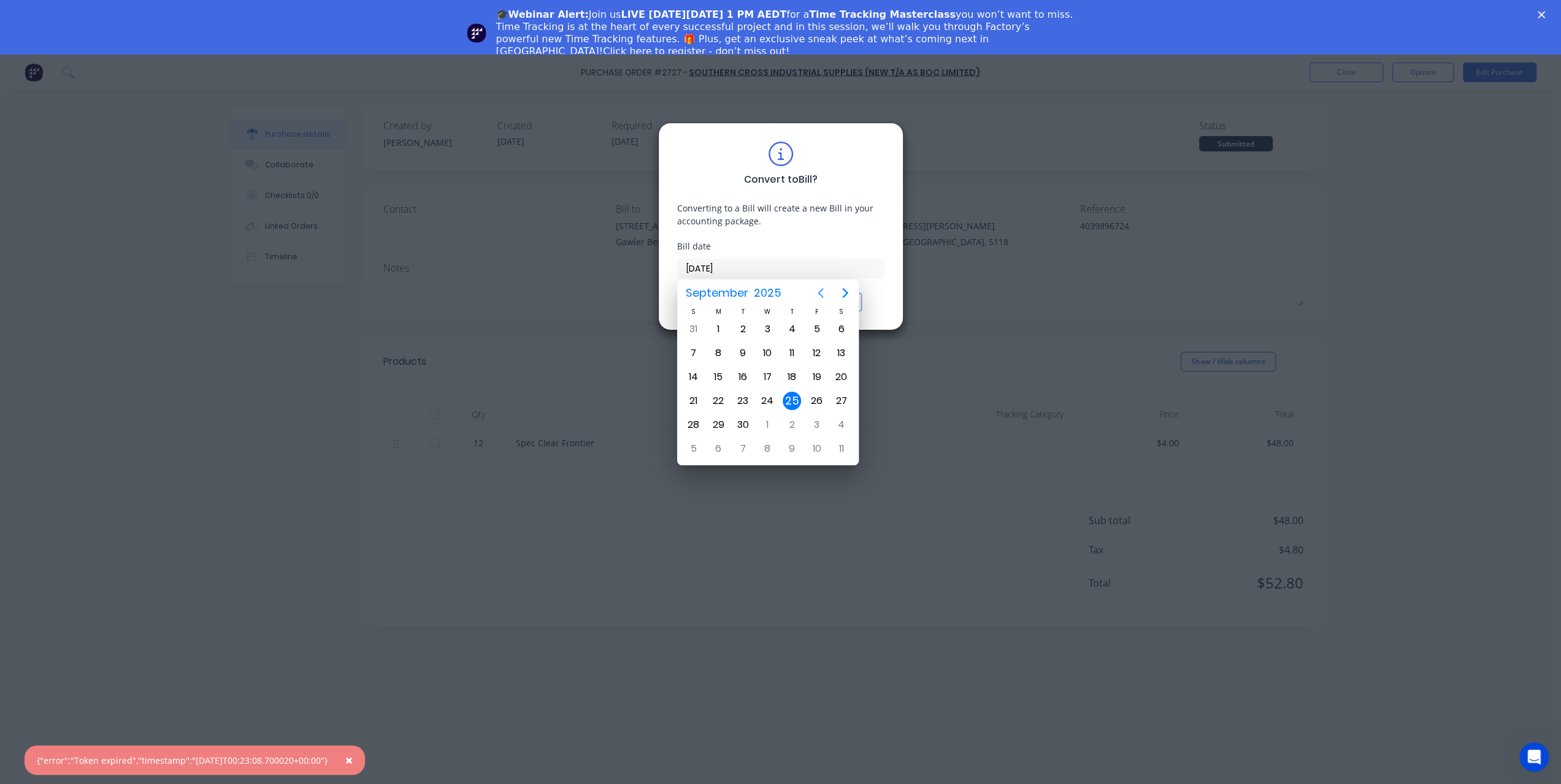
click at [816, 292] on icon "Previous page" at bounding box center [820, 293] width 15 height 15
click at [764, 418] on div "27" at bounding box center [767, 425] width 19 height 19
type input "[DATE]"
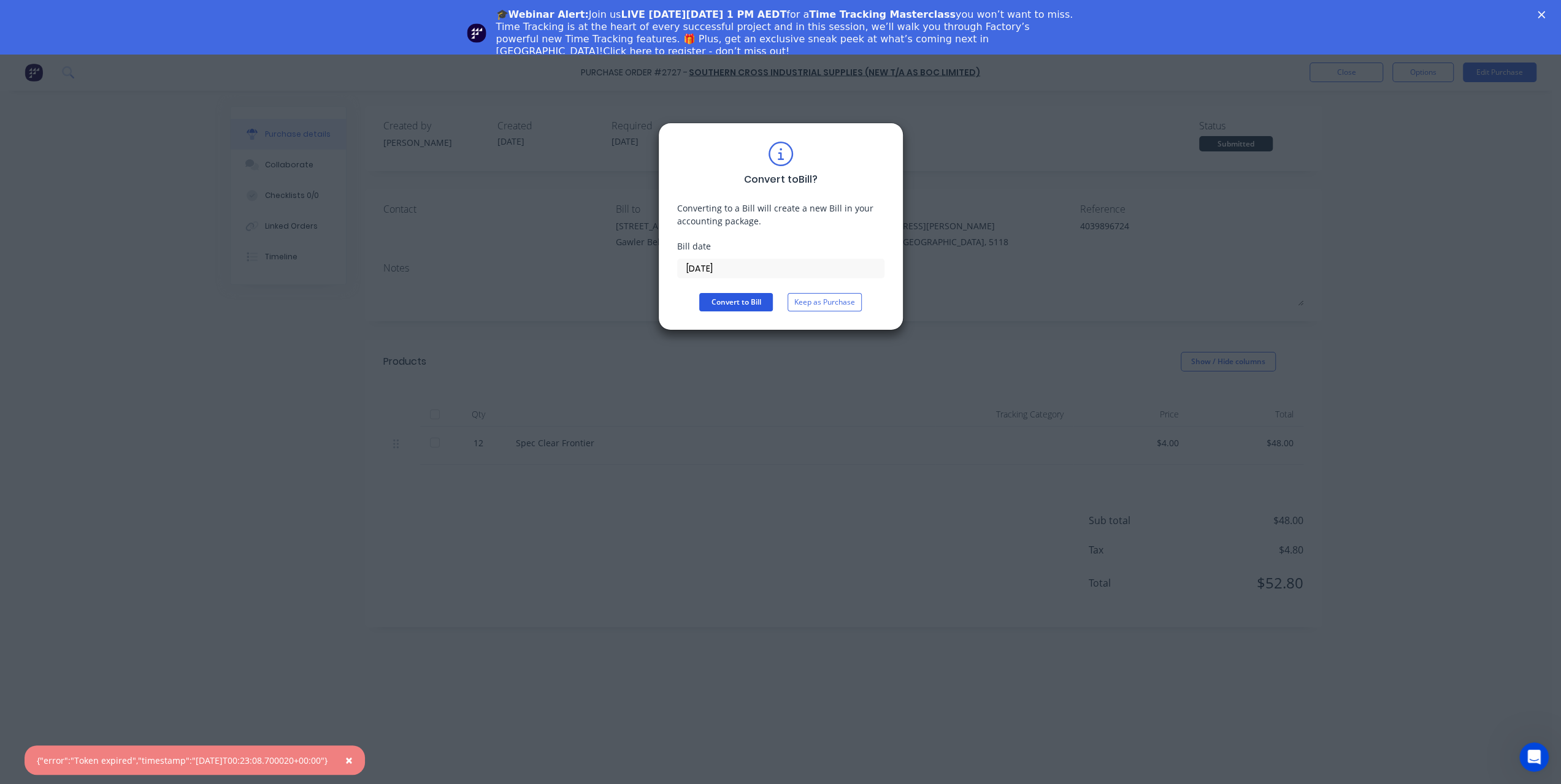
click at [750, 294] on button "Convert to Bill" at bounding box center [736, 302] width 74 height 19
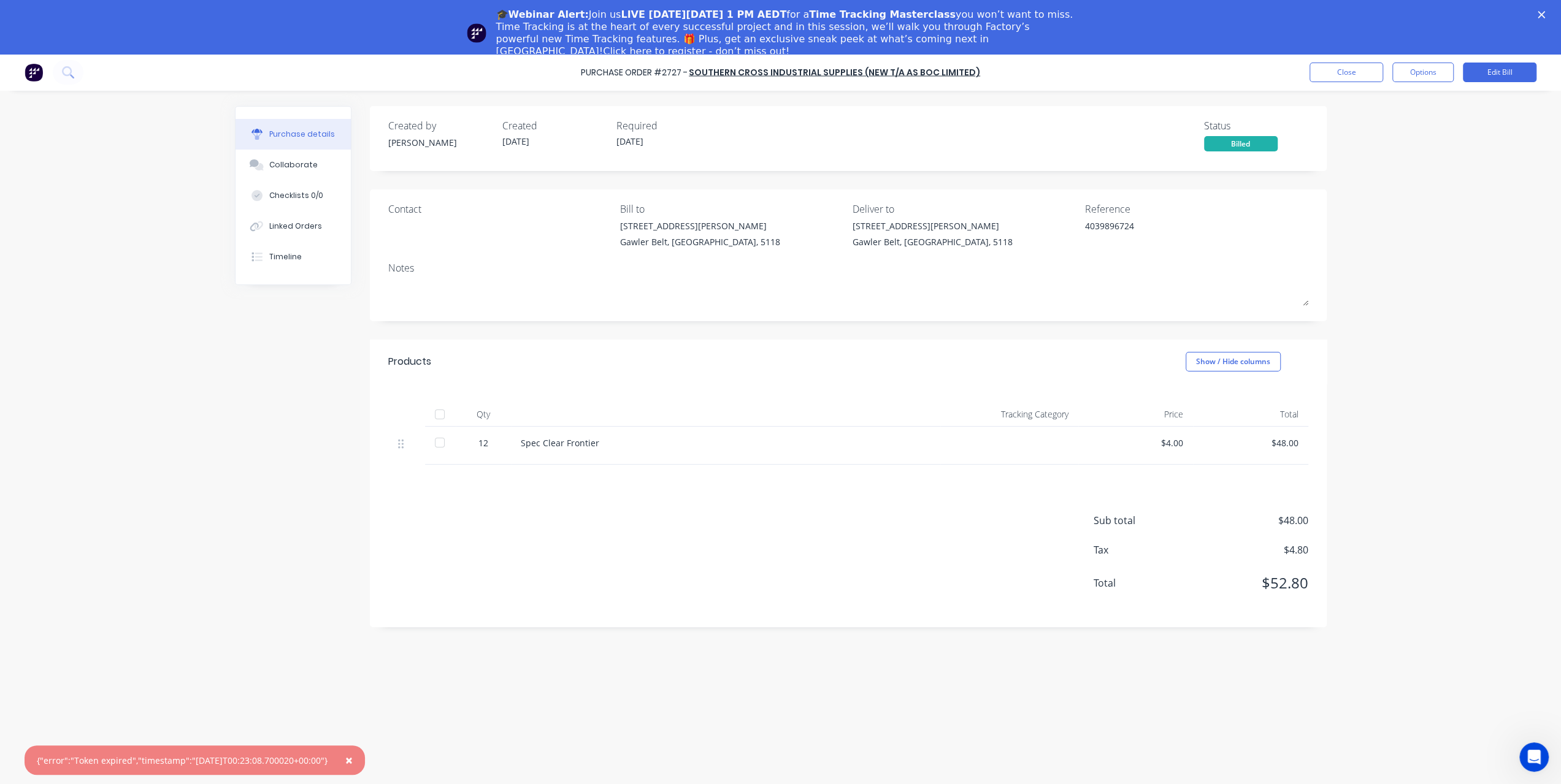
click at [365, 760] on button "×" at bounding box center [349, 760] width 32 height 29
type textarea "x"
